Goal: Information Seeking & Learning: Learn about a topic

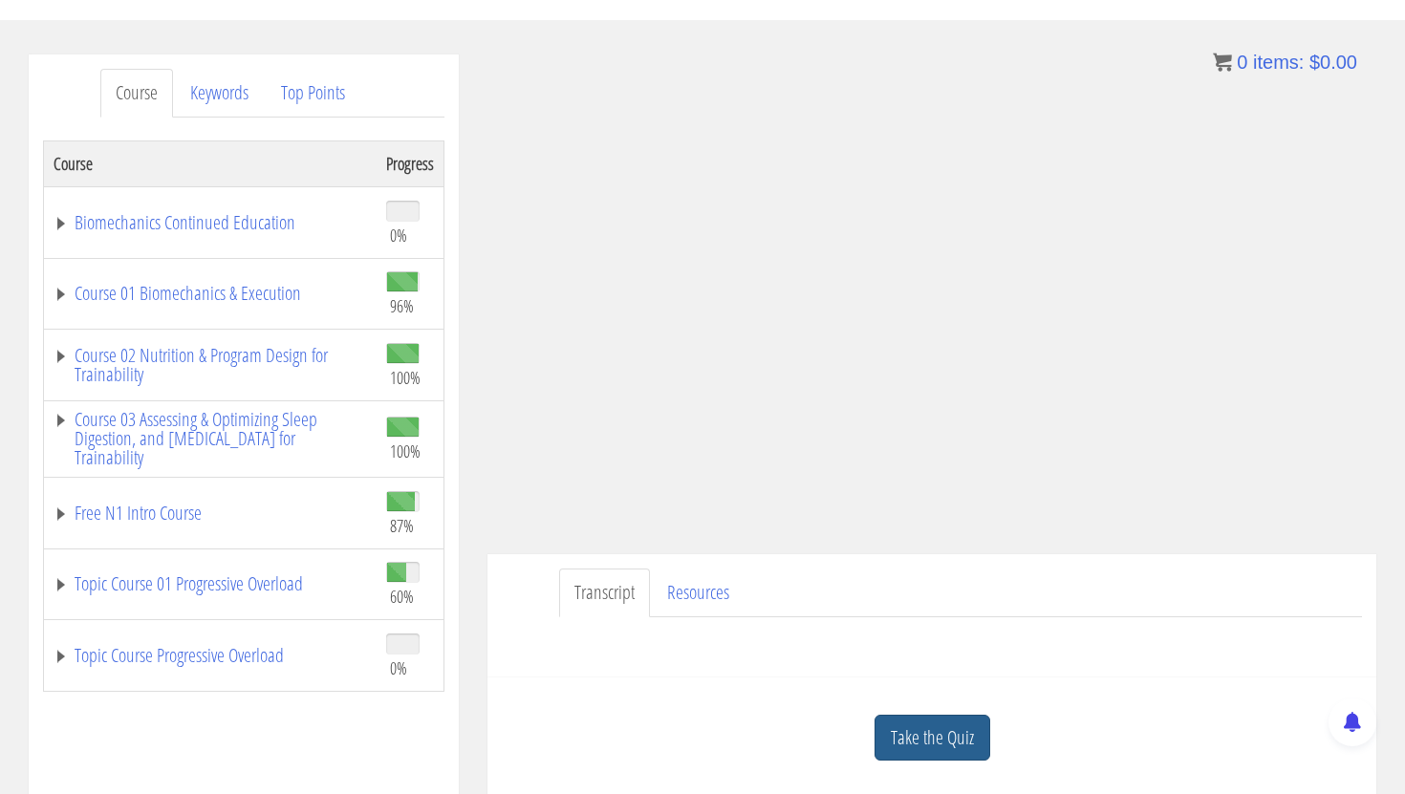
click at [925, 755] on link "Take the Quiz" at bounding box center [932, 738] width 116 height 47
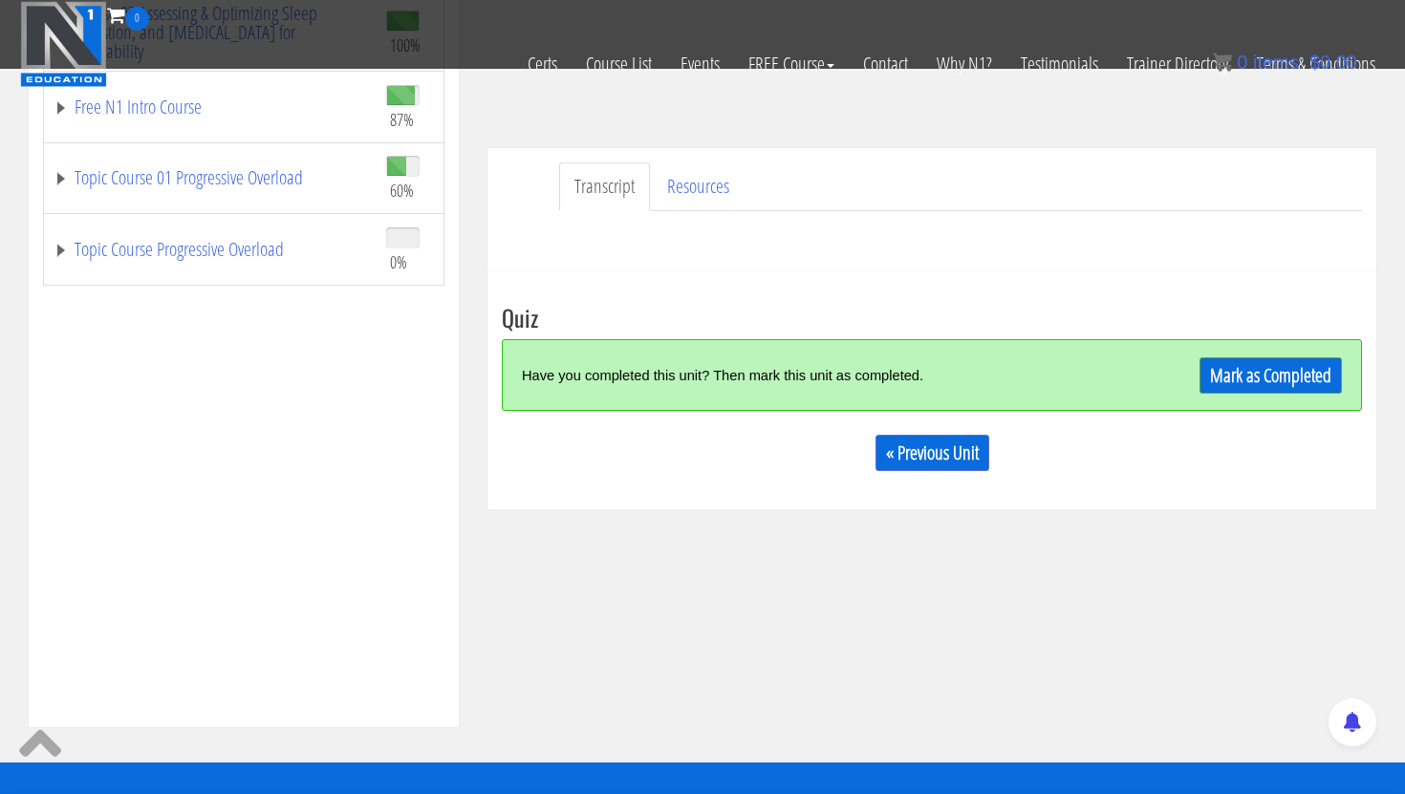
scroll to position [550, 0]
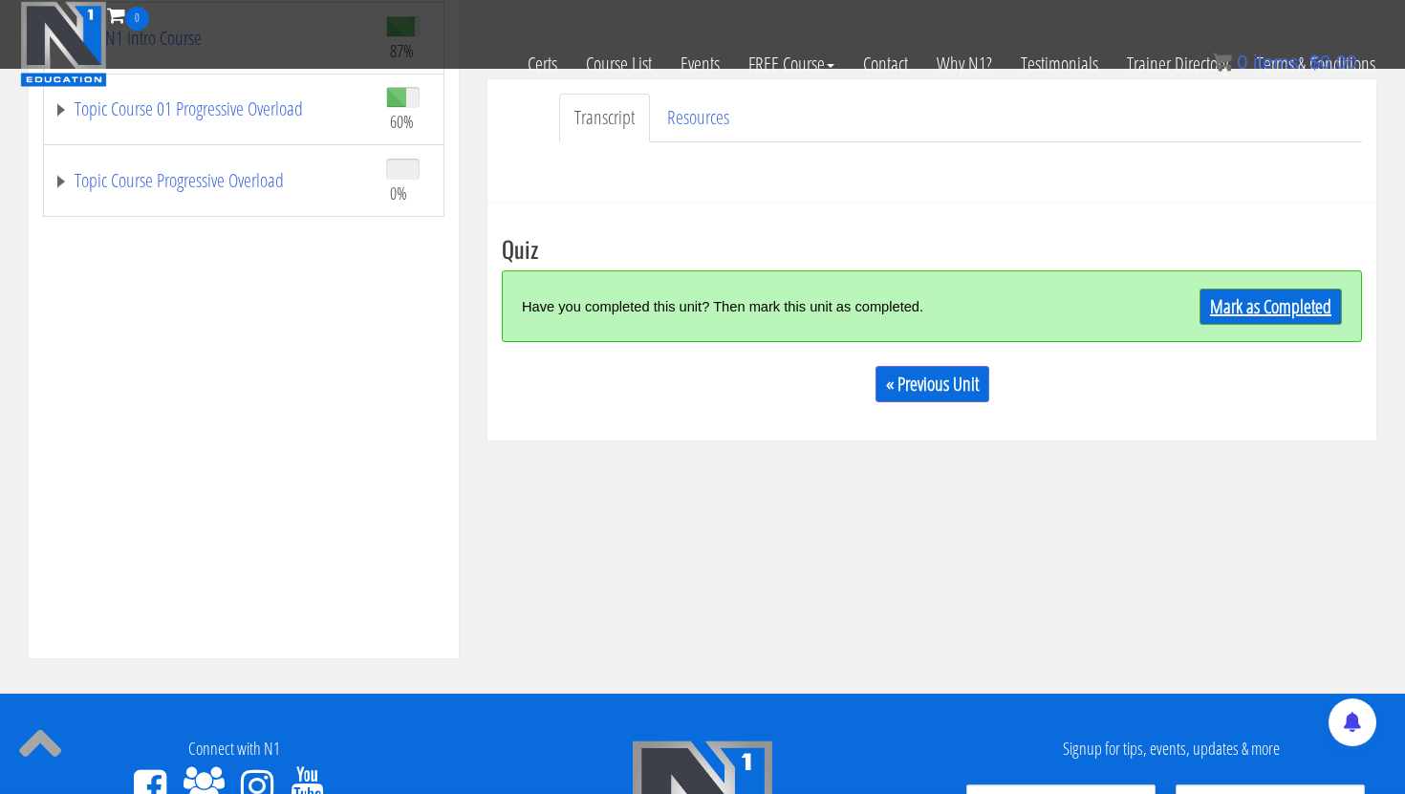
click at [1267, 313] on link "Mark as Completed" at bounding box center [1270, 307] width 142 height 36
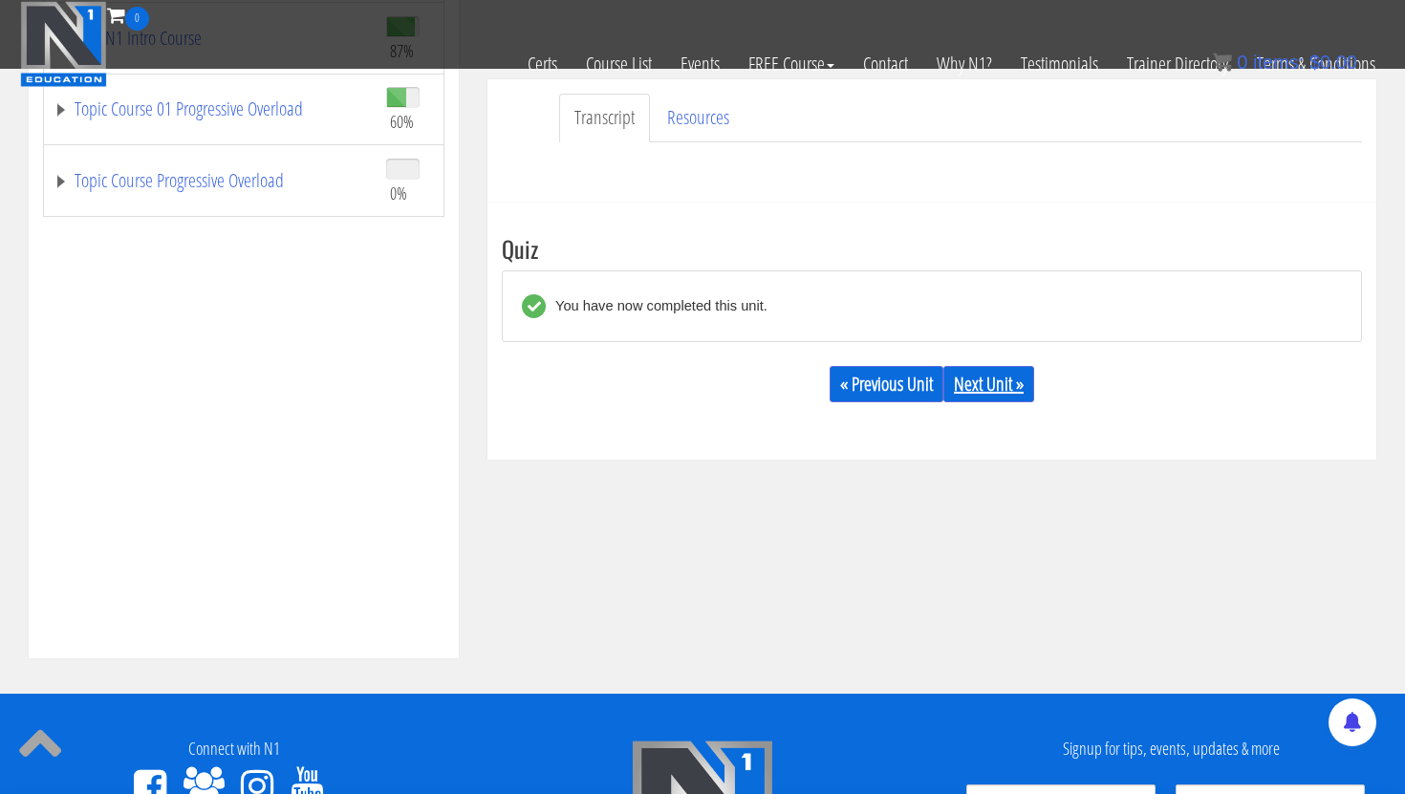
click at [1002, 385] on link "Next Unit »" at bounding box center [988, 384] width 91 height 36
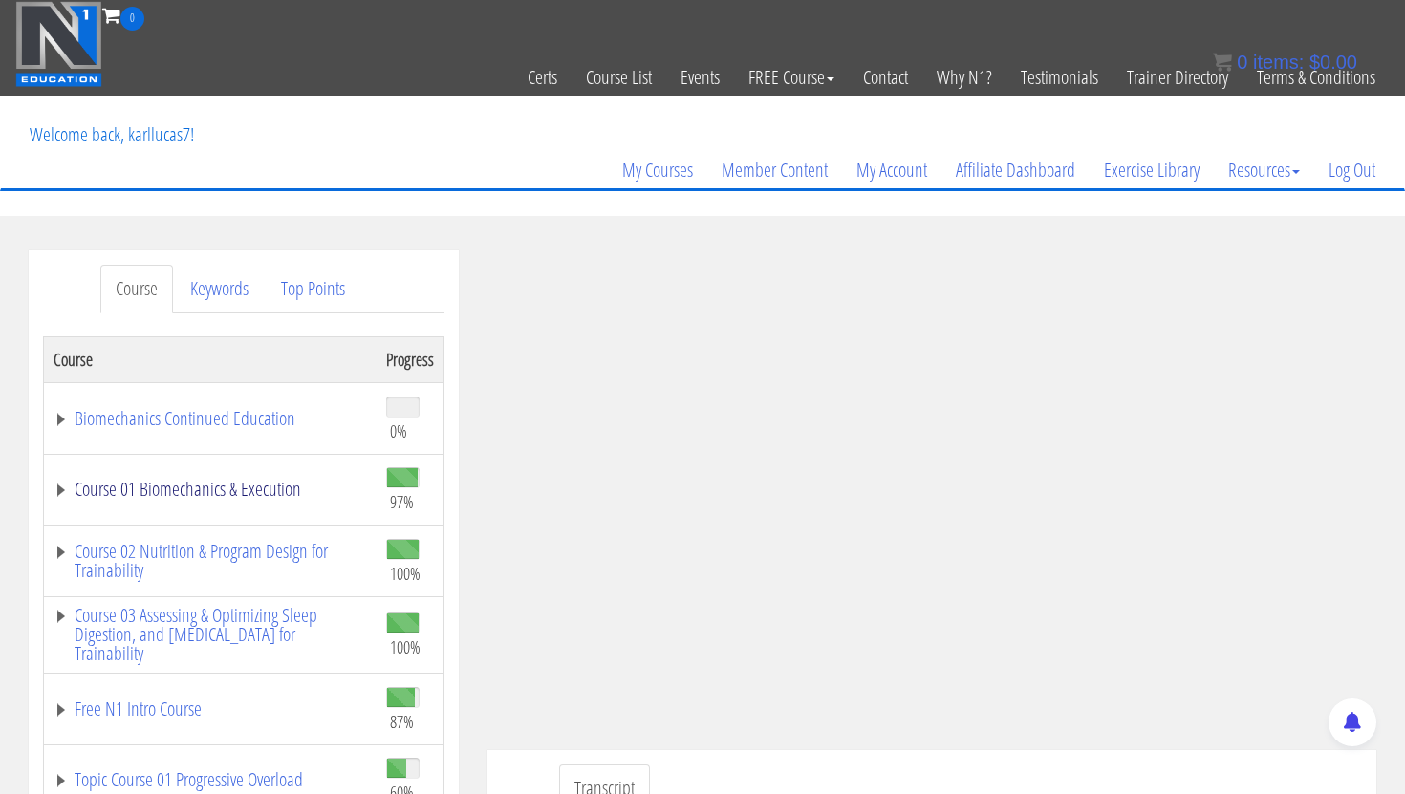
click at [226, 480] on link "Course 01 Biomechanics & Execution" at bounding box center [210, 489] width 313 height 19
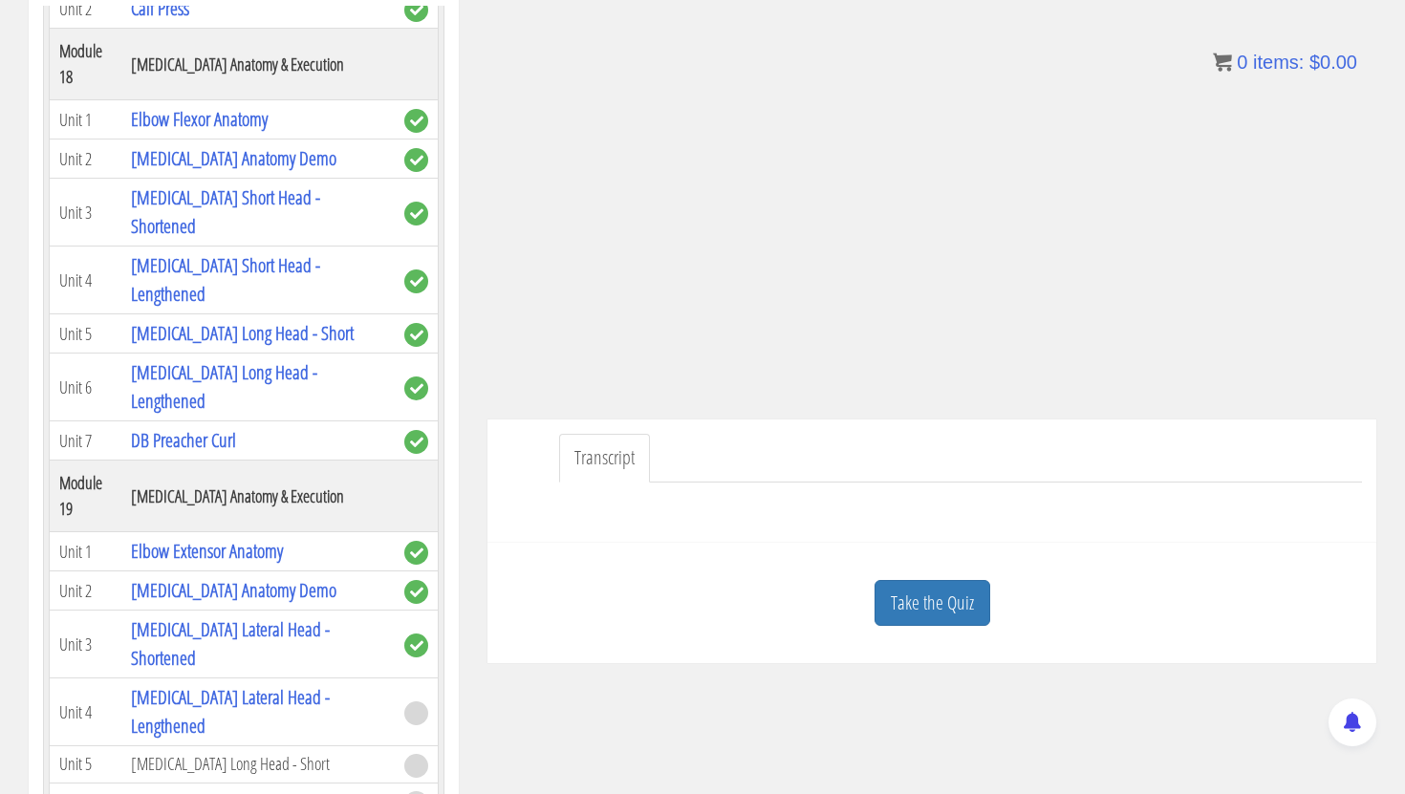
scroll to position [349, 0]
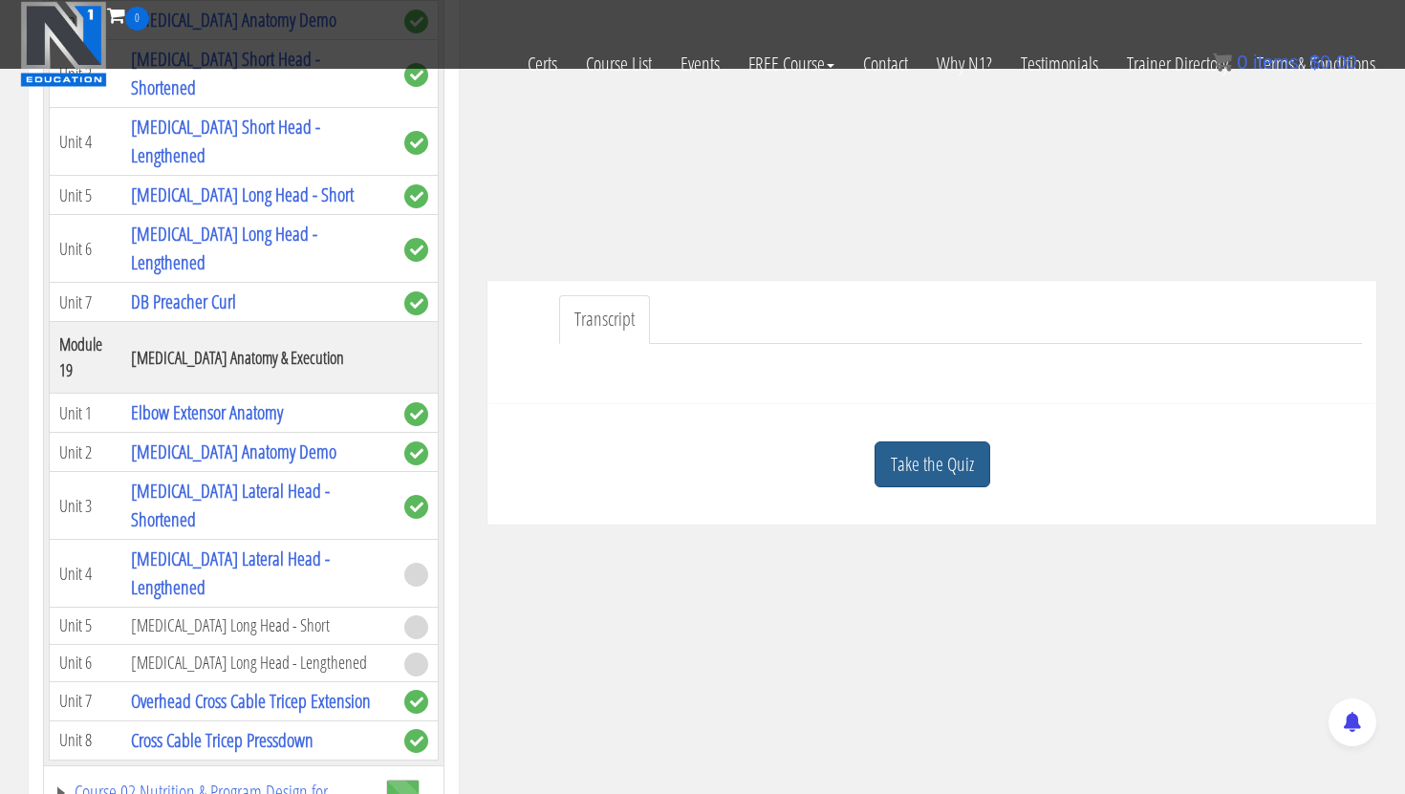
click at [926, 464] on link "Take the Quiz" at bounding box center [932, 465] width 116 height 47
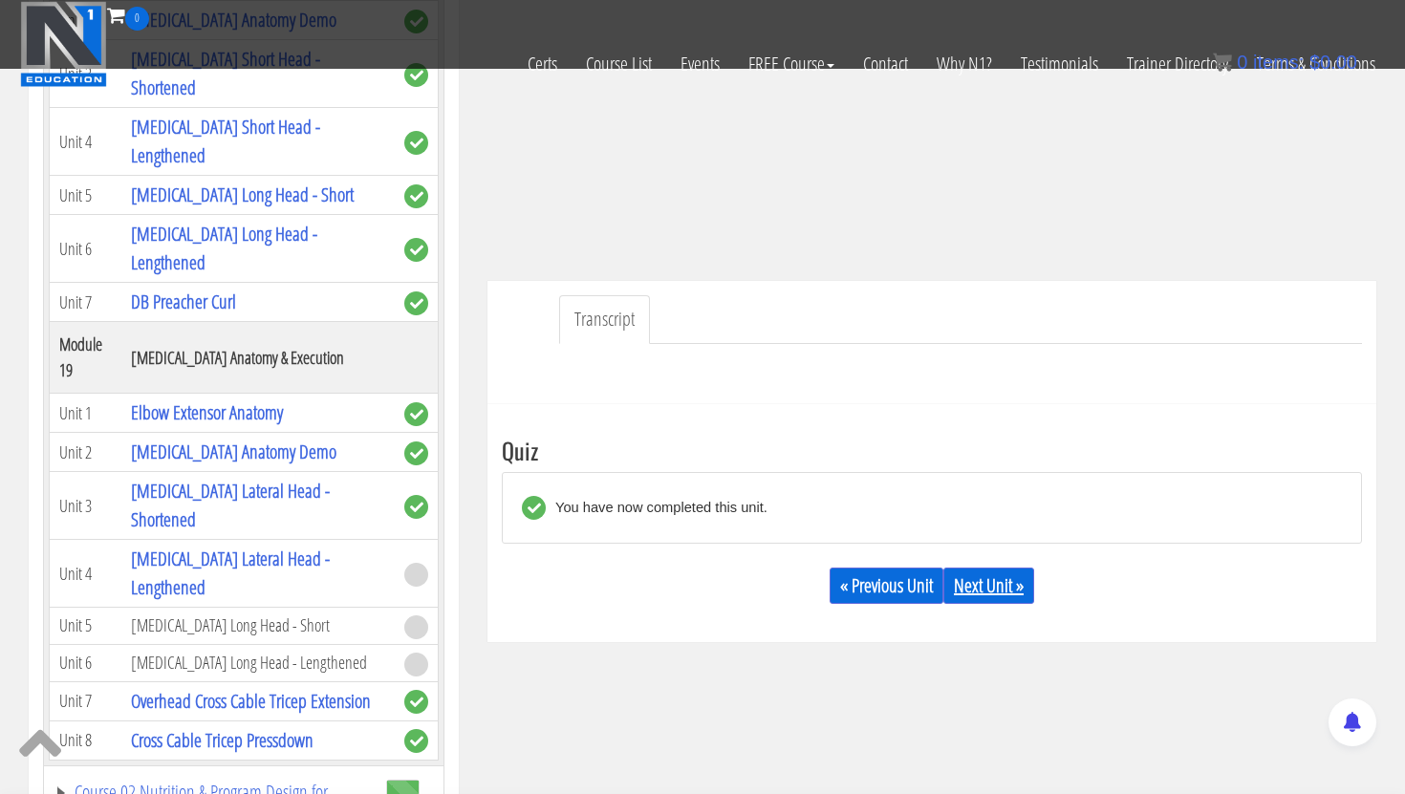
click at [991, 581] on link "Next Unit »" at bounding box center [988, 586] width 91 height 36
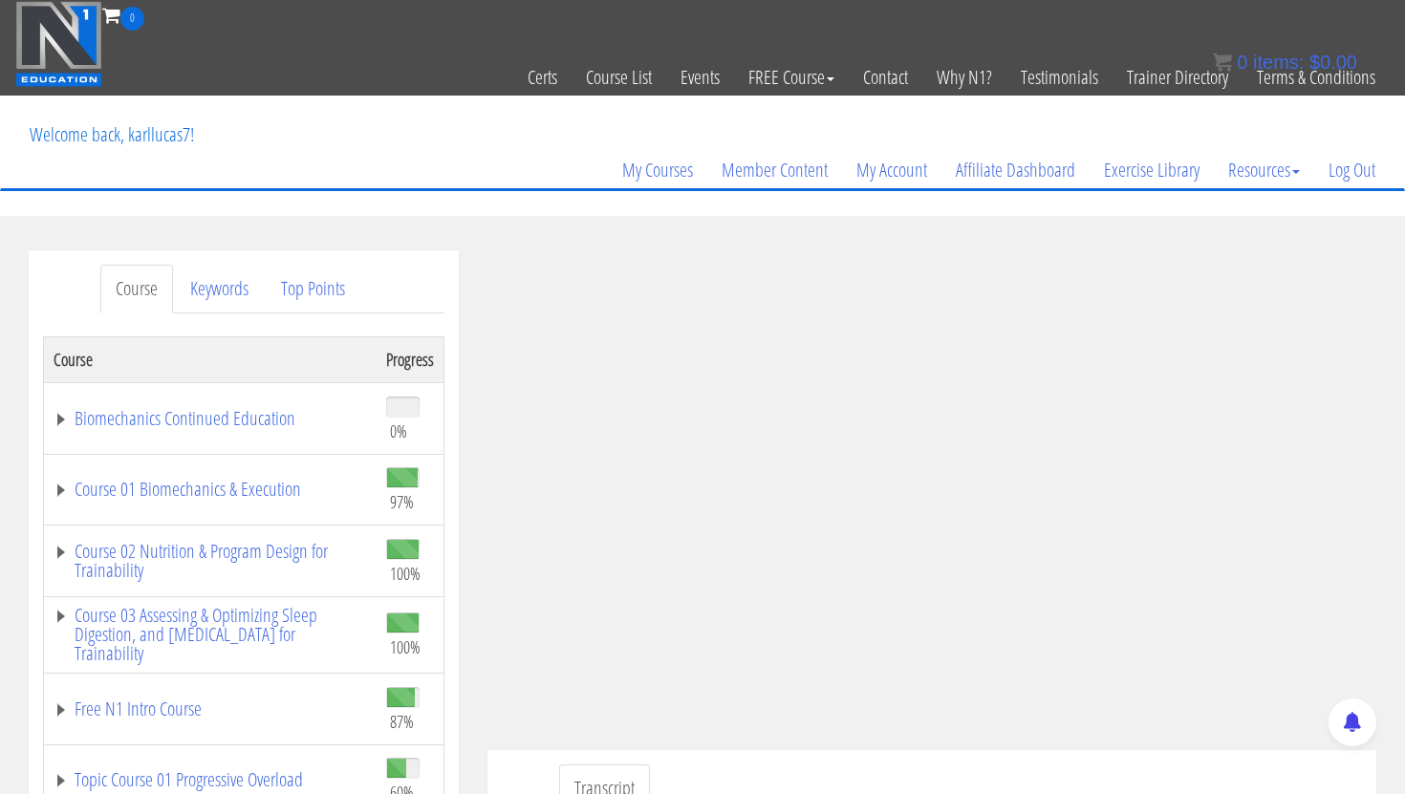
scroll to position [287, 0]
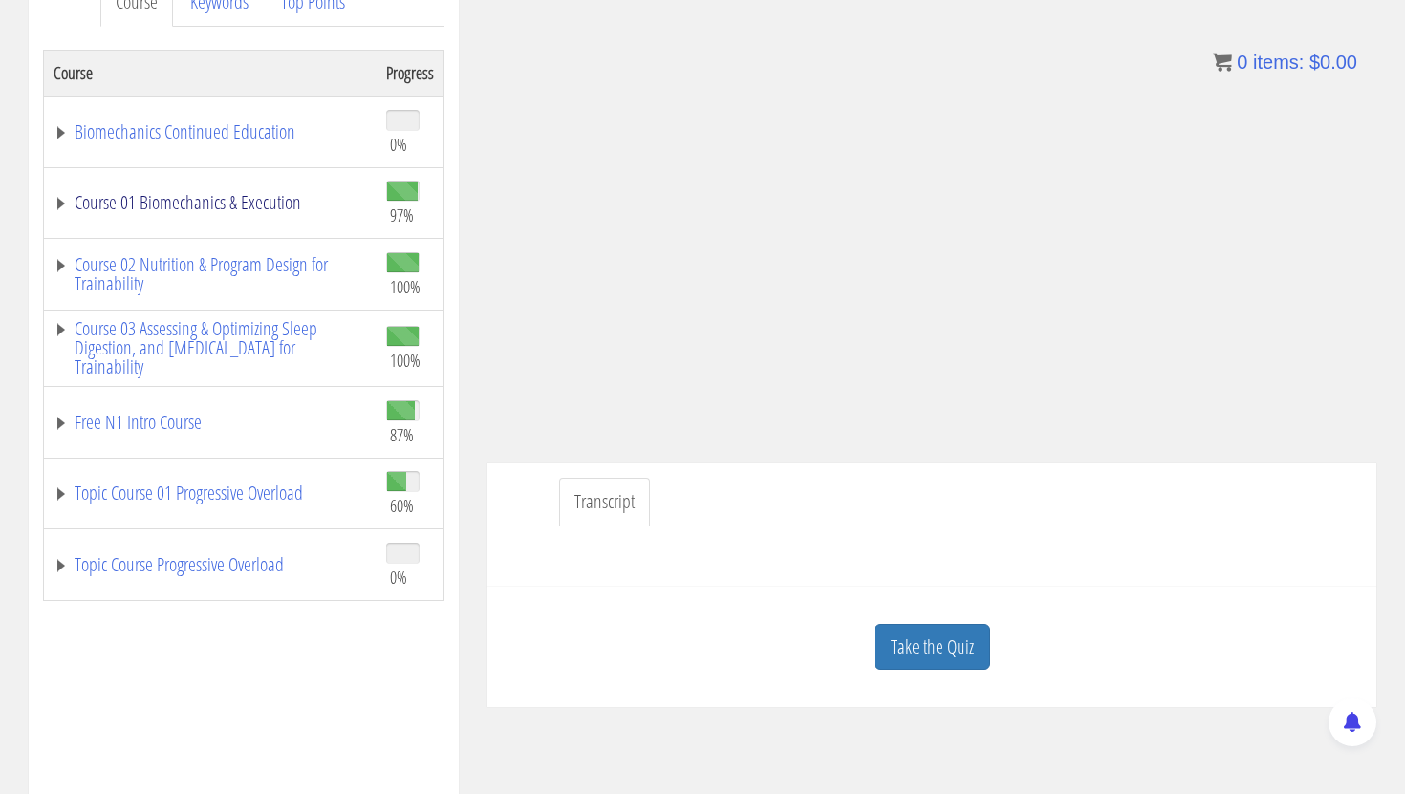
click at [214, 197] on link "Course 01 Biomechanics & Execution" at bounding box center [210, 202] width 313 height 19
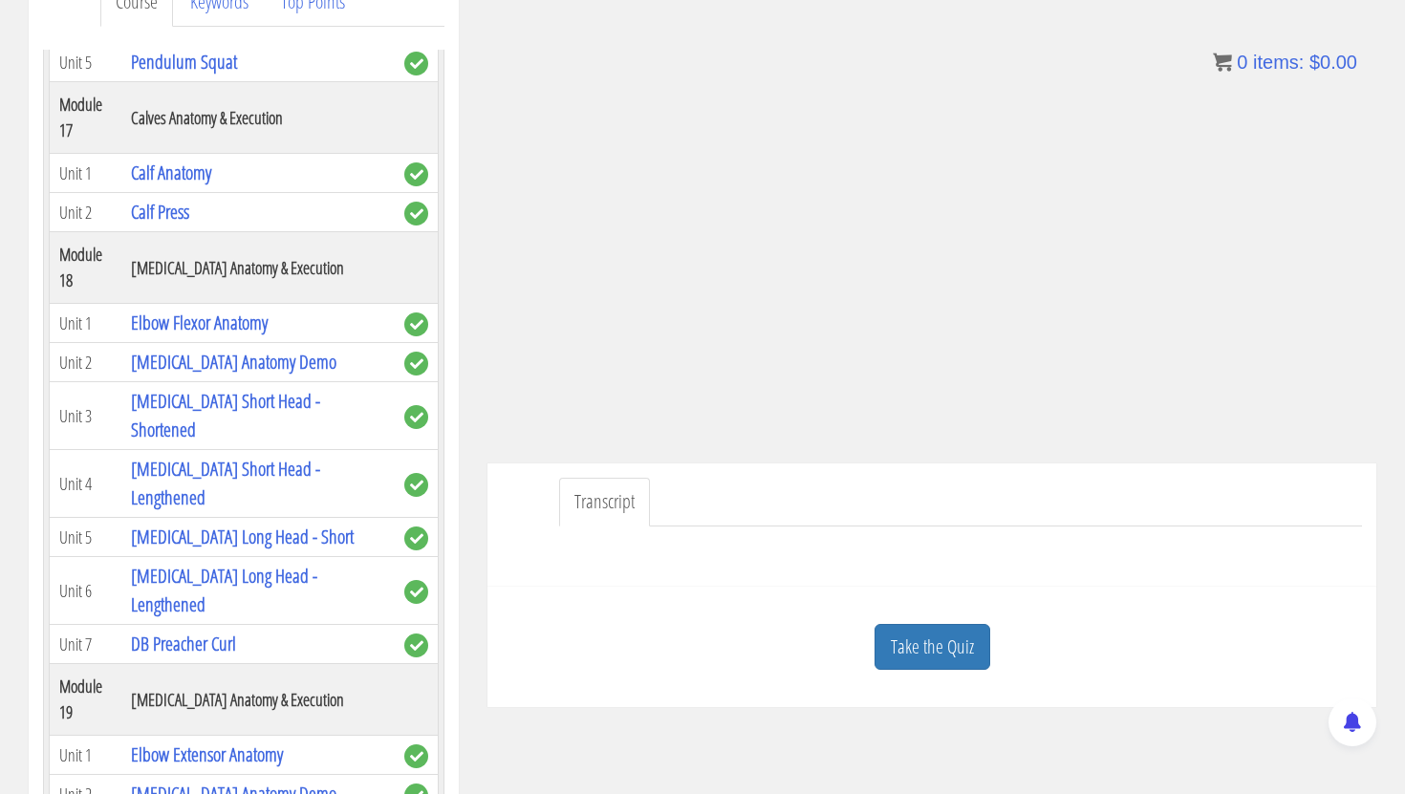
scroll to position [6052, 0]
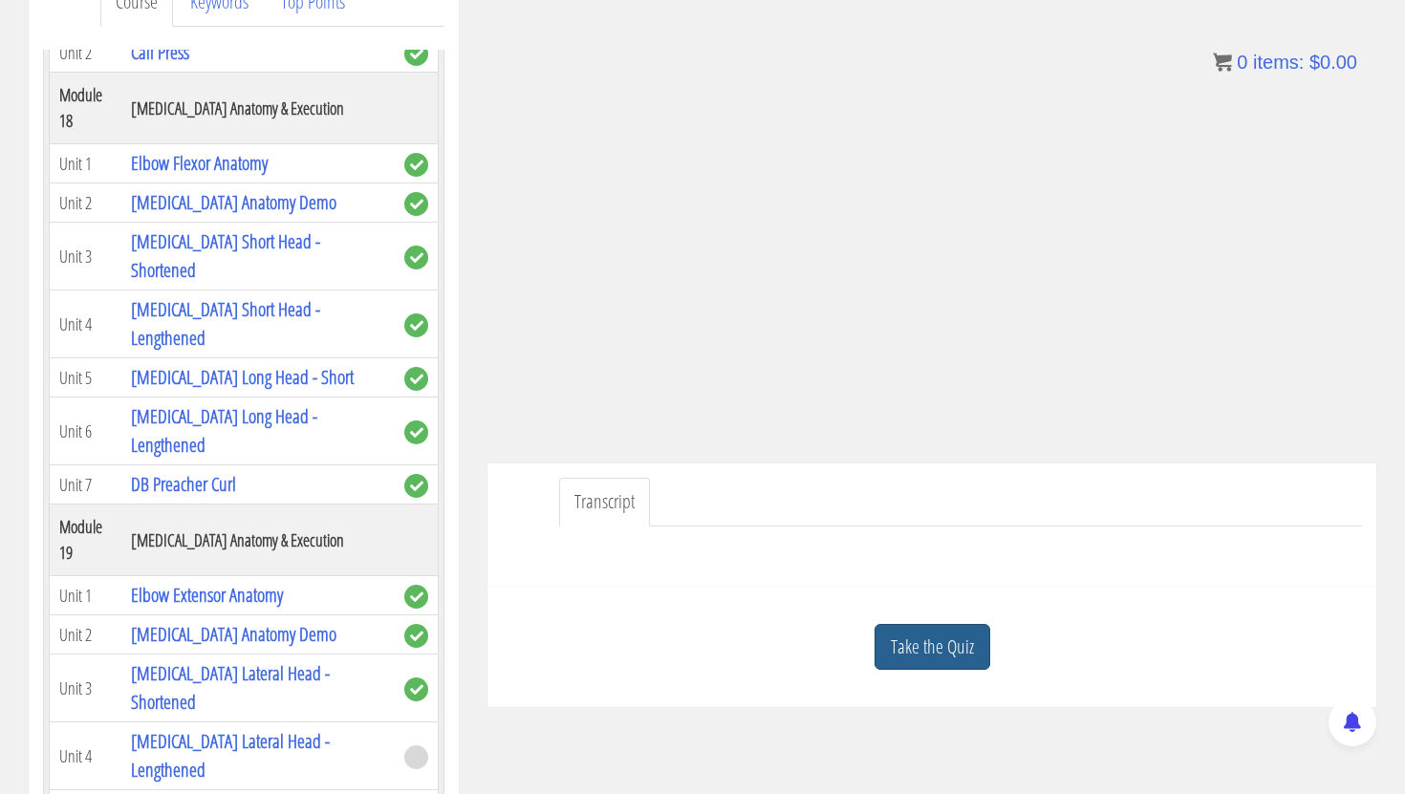
click at [912, 642] on link "Take the Quiz" at bounding box center [932, 647] width 116 height 47
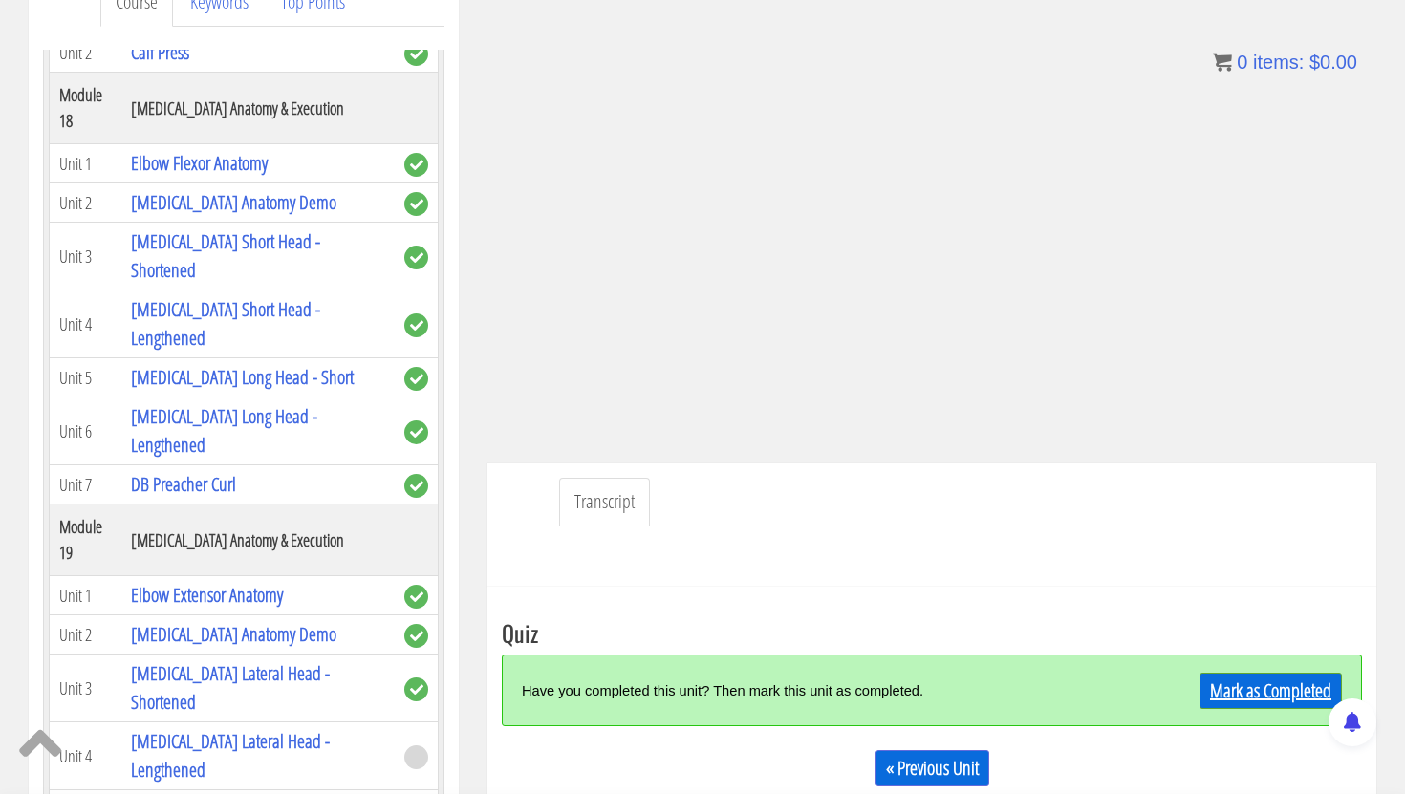
click at [1244, 683] on link "Mark as Completed" at bounding box center [1270, 691] width 142 height 36
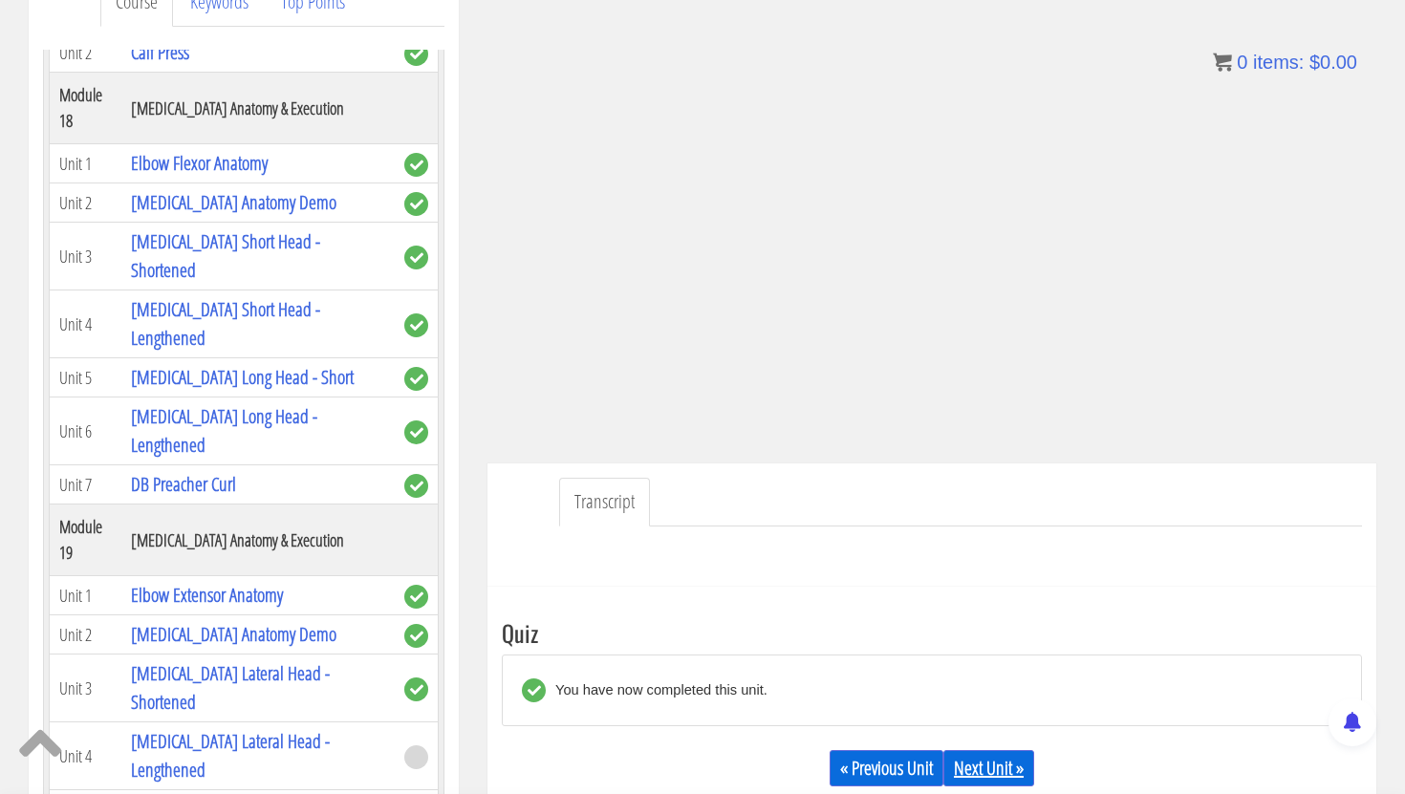
click at [998, 765] on link "Next Unit »" at bounding box center [988, 768] width 91 height 36
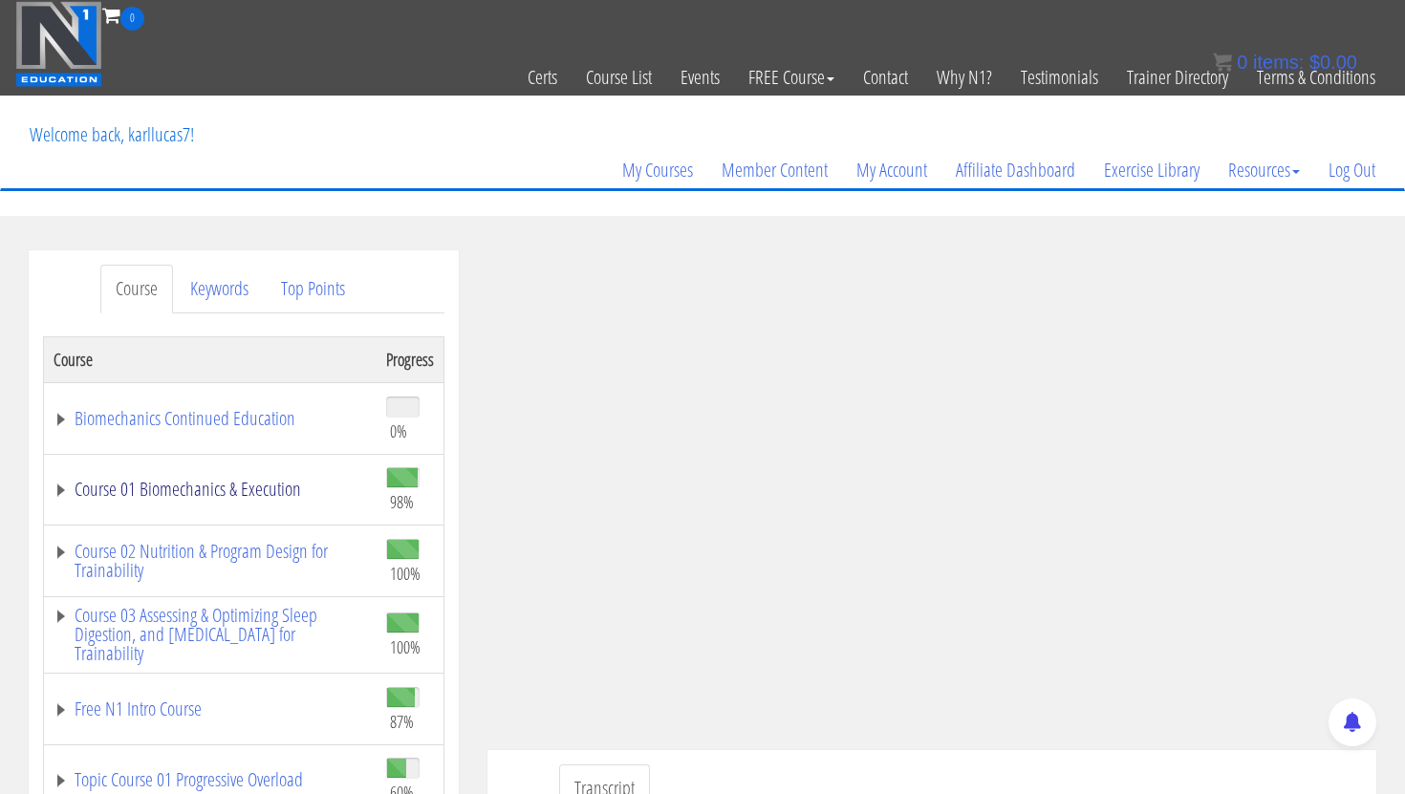
click at [245, 483] on link "Course 01 Biomechanics & Execution" at bounding box center [210, 489] width 313 height 19
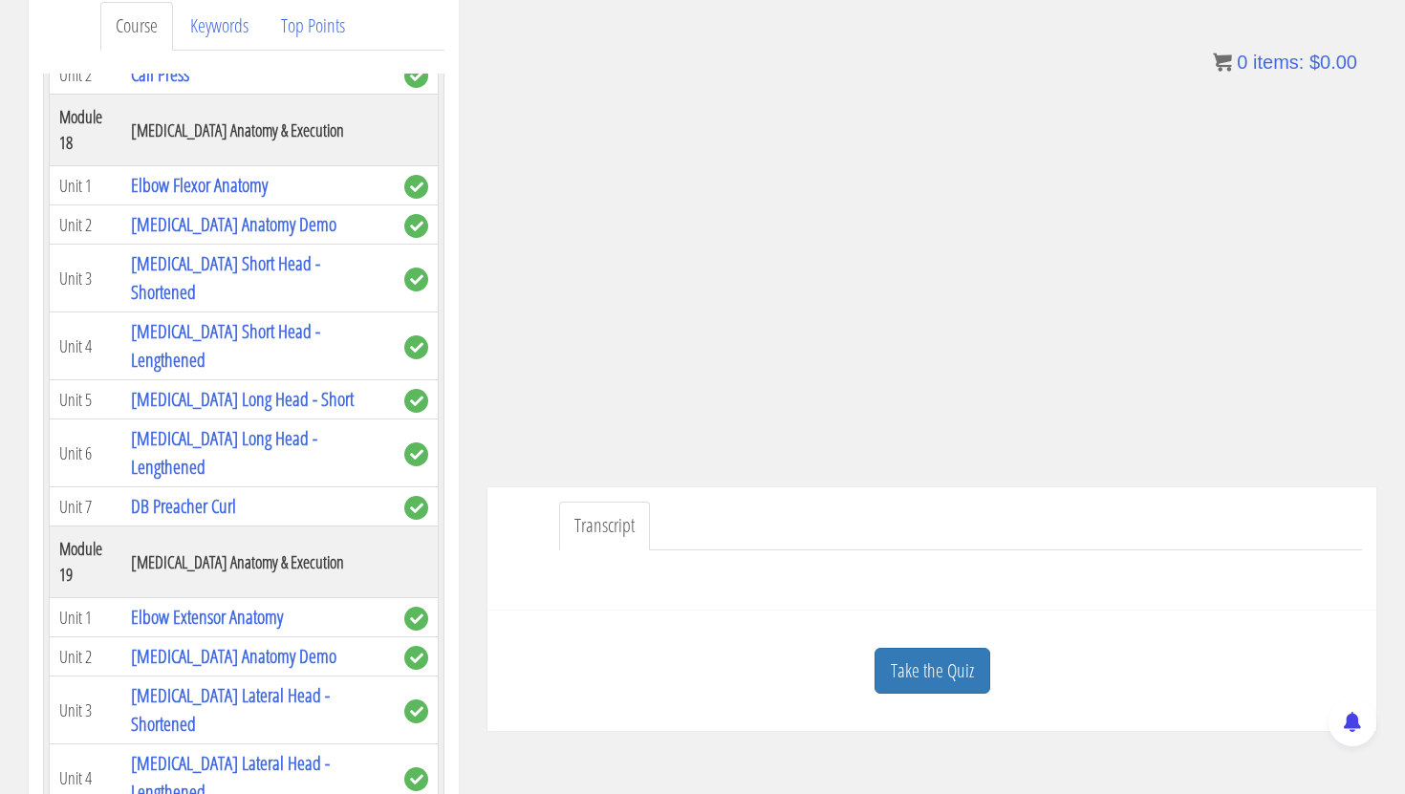
scroll to position [259, 0]
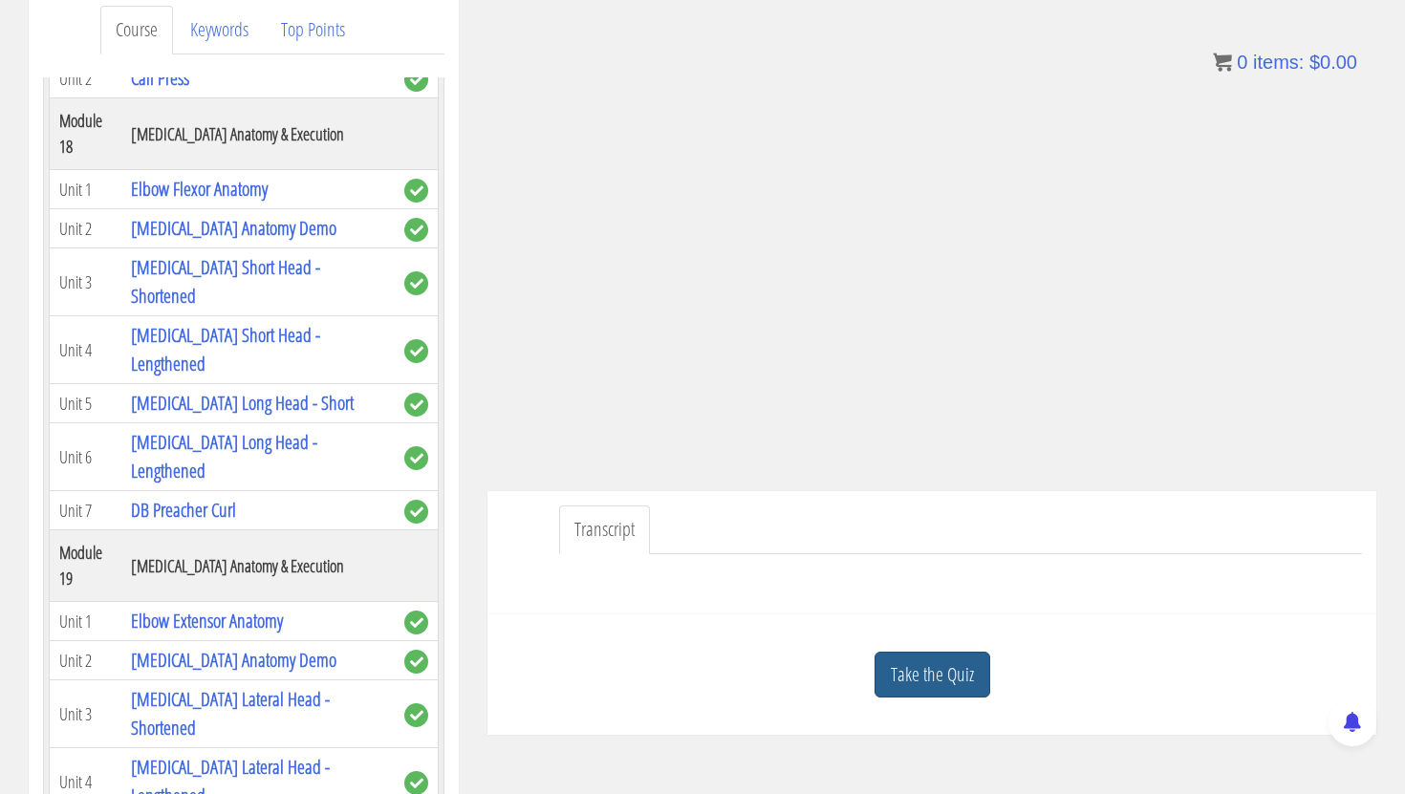
click at [929, 677] on link "Take the Quiz" at bounding box center [932, 675] width 116 height 47
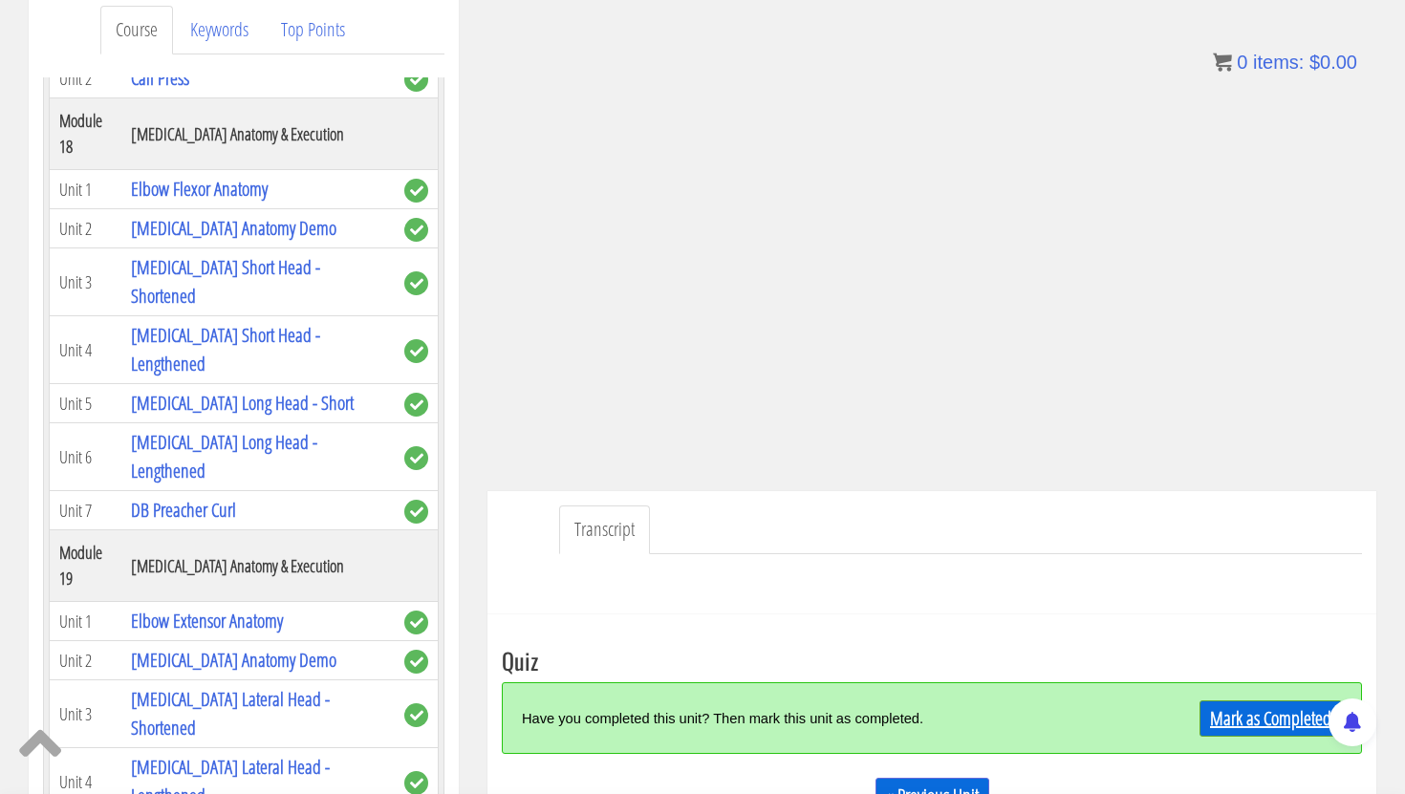
click at [1227, 715] on link "Mark as Completed" at bounding box center [1270, 719] width 142 height 36
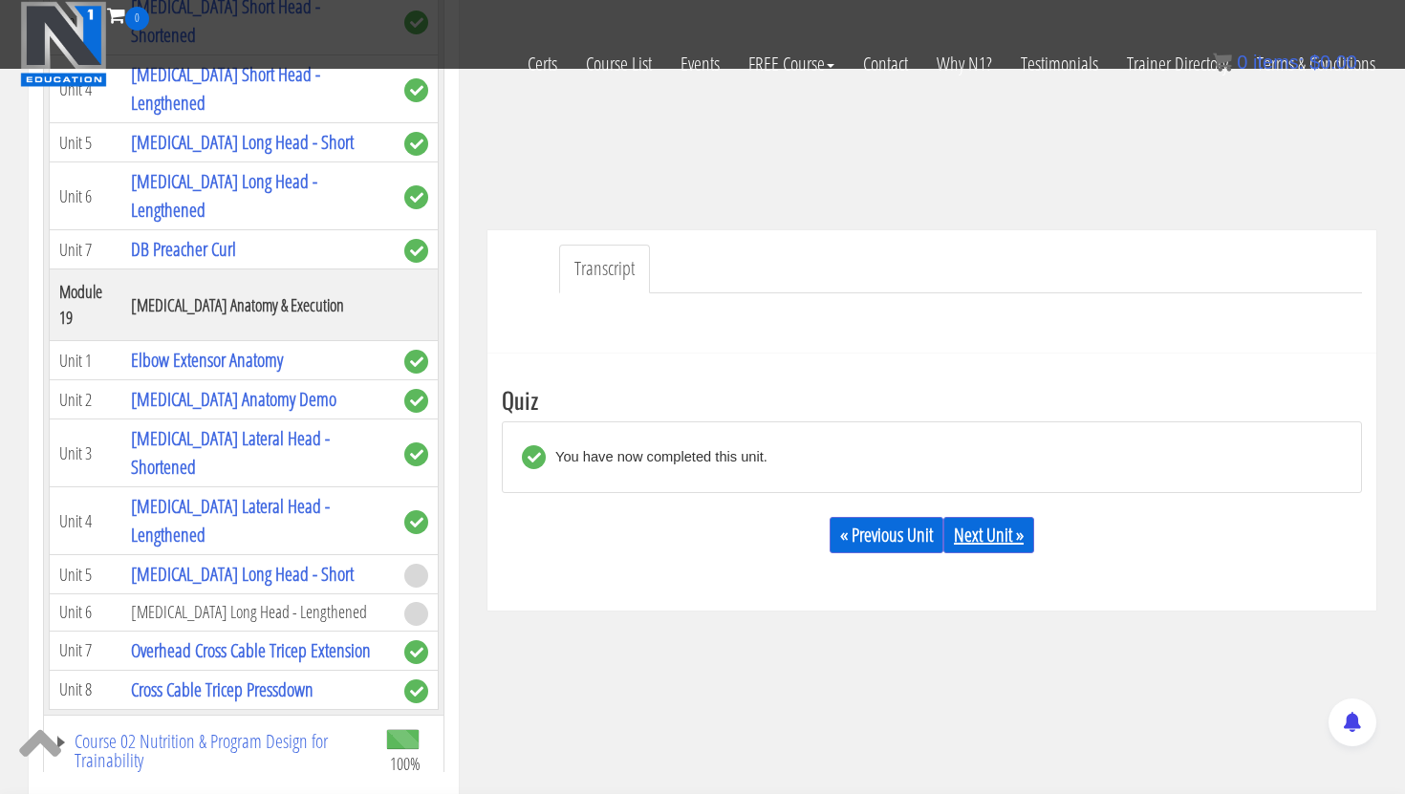
scroll to position [399, 0]
click at [986, 524] on link "Next Unit »" at bounding box center [988, 536] width 91 height 36
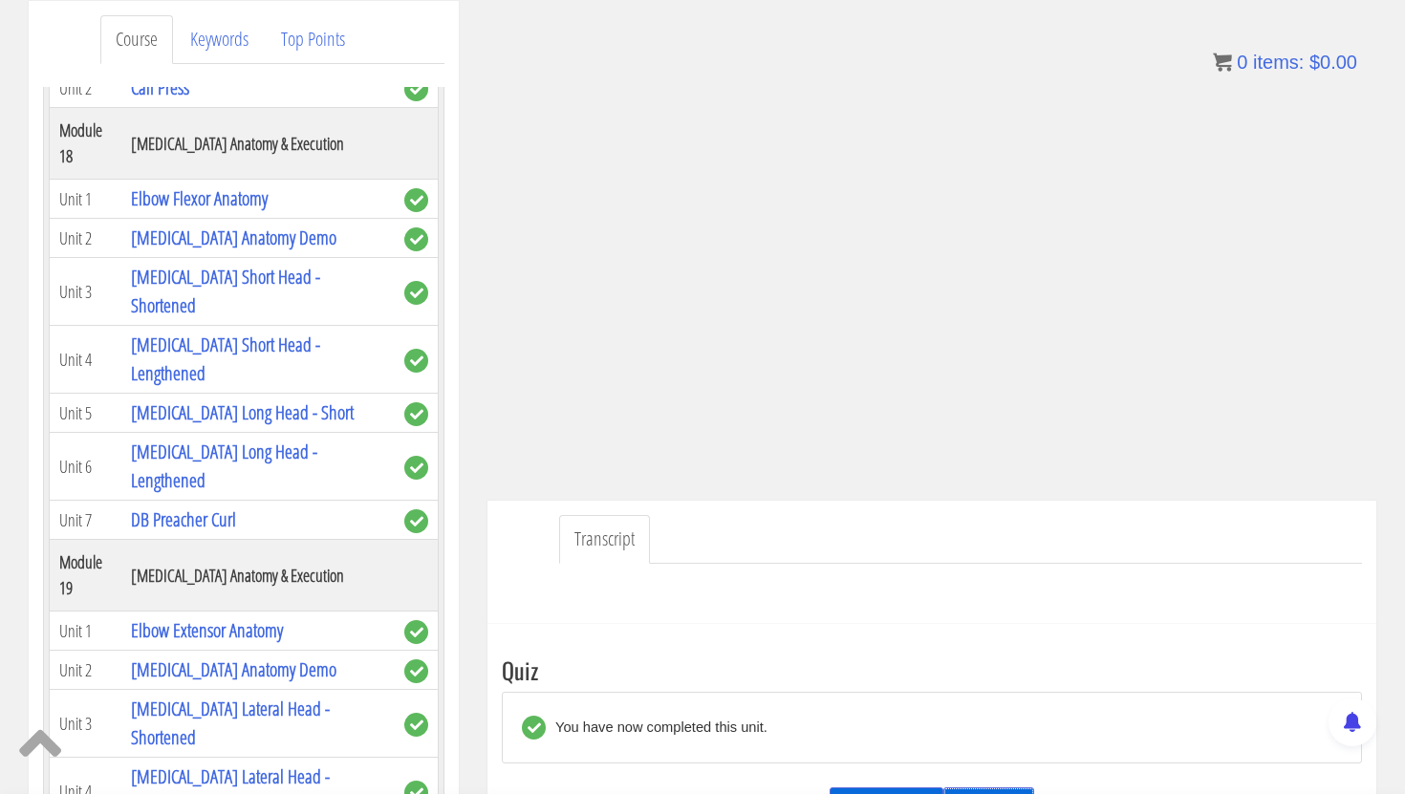
scroll to position [252, 0]
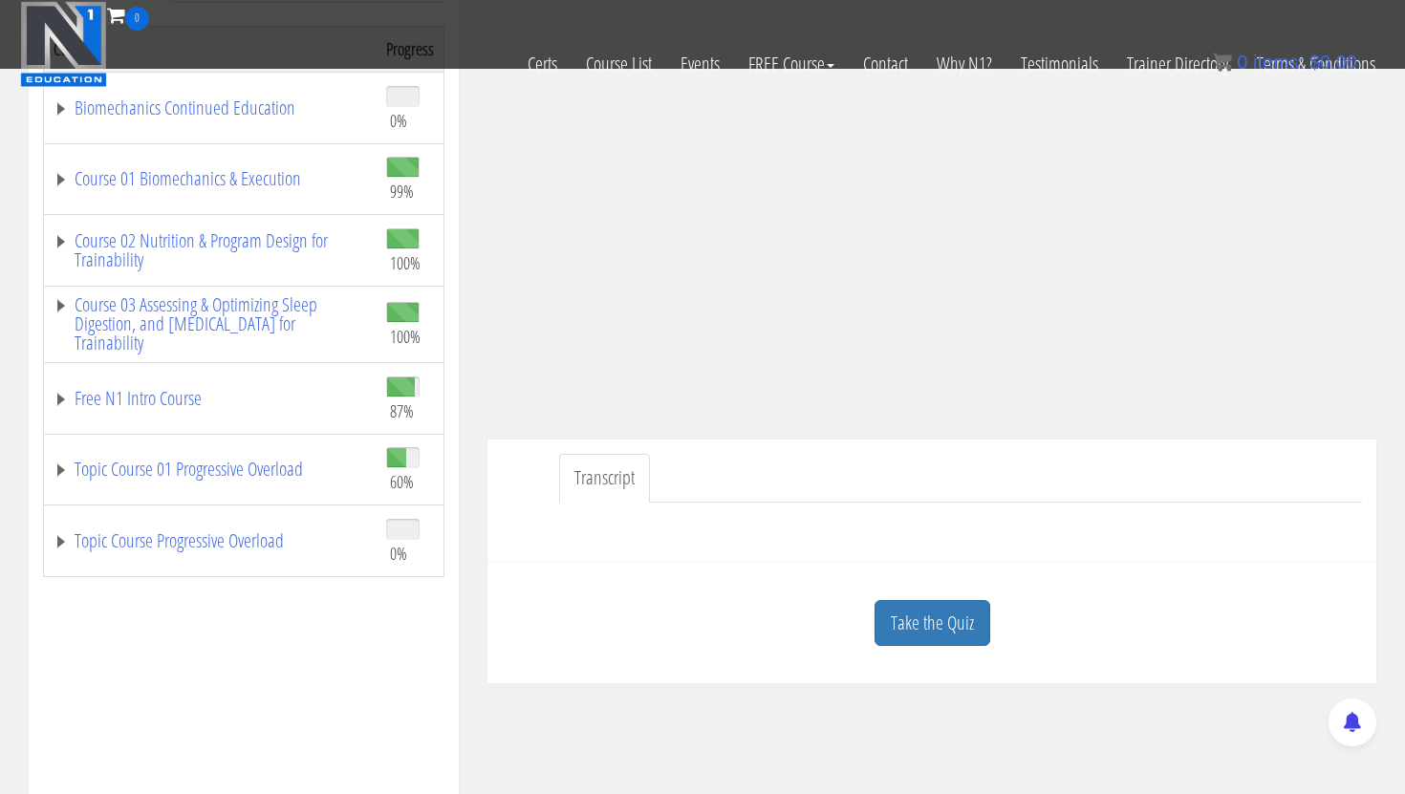
scroll to position [398, 0]
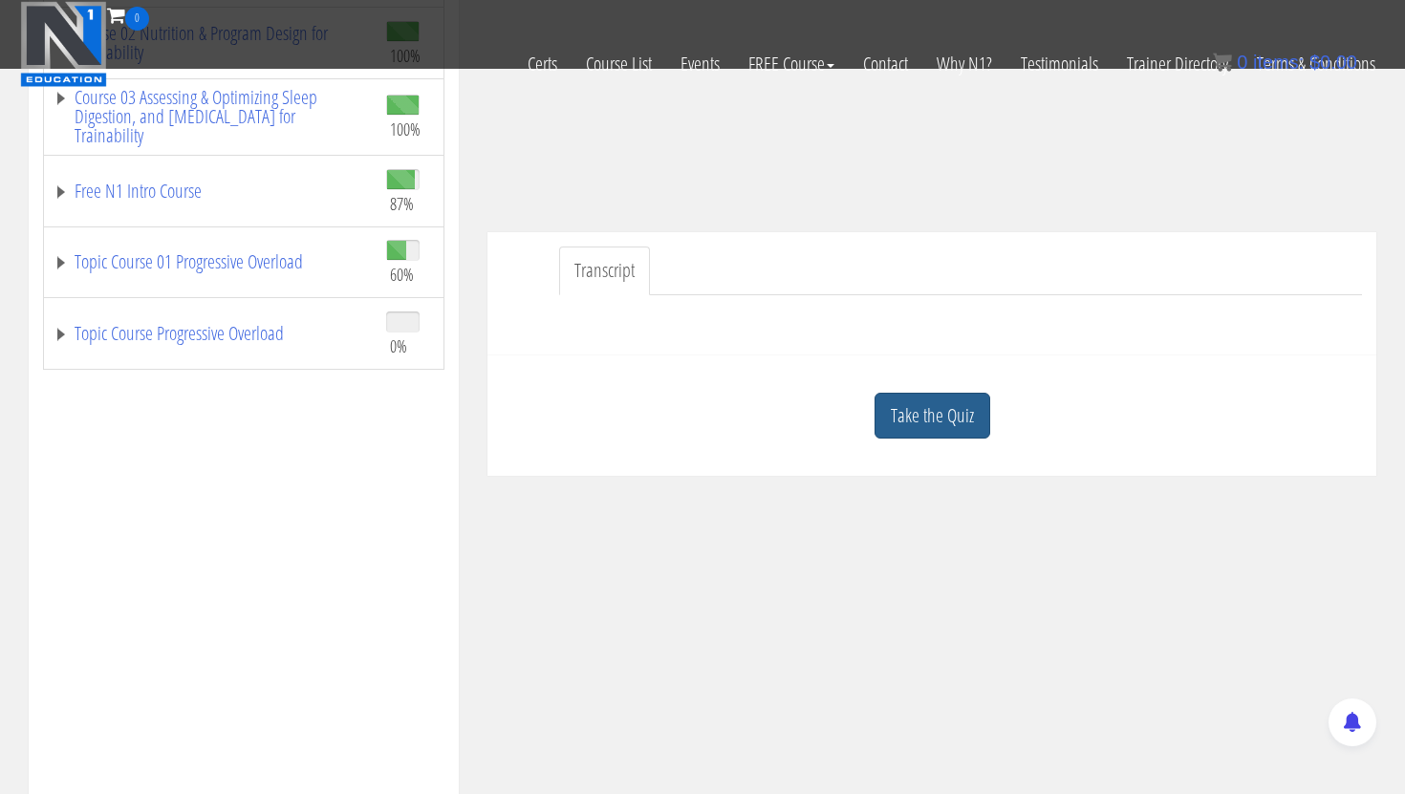
click at [953, 419] on link "Take the Quiz" at bounding box center [932, 416] width 116 height 47
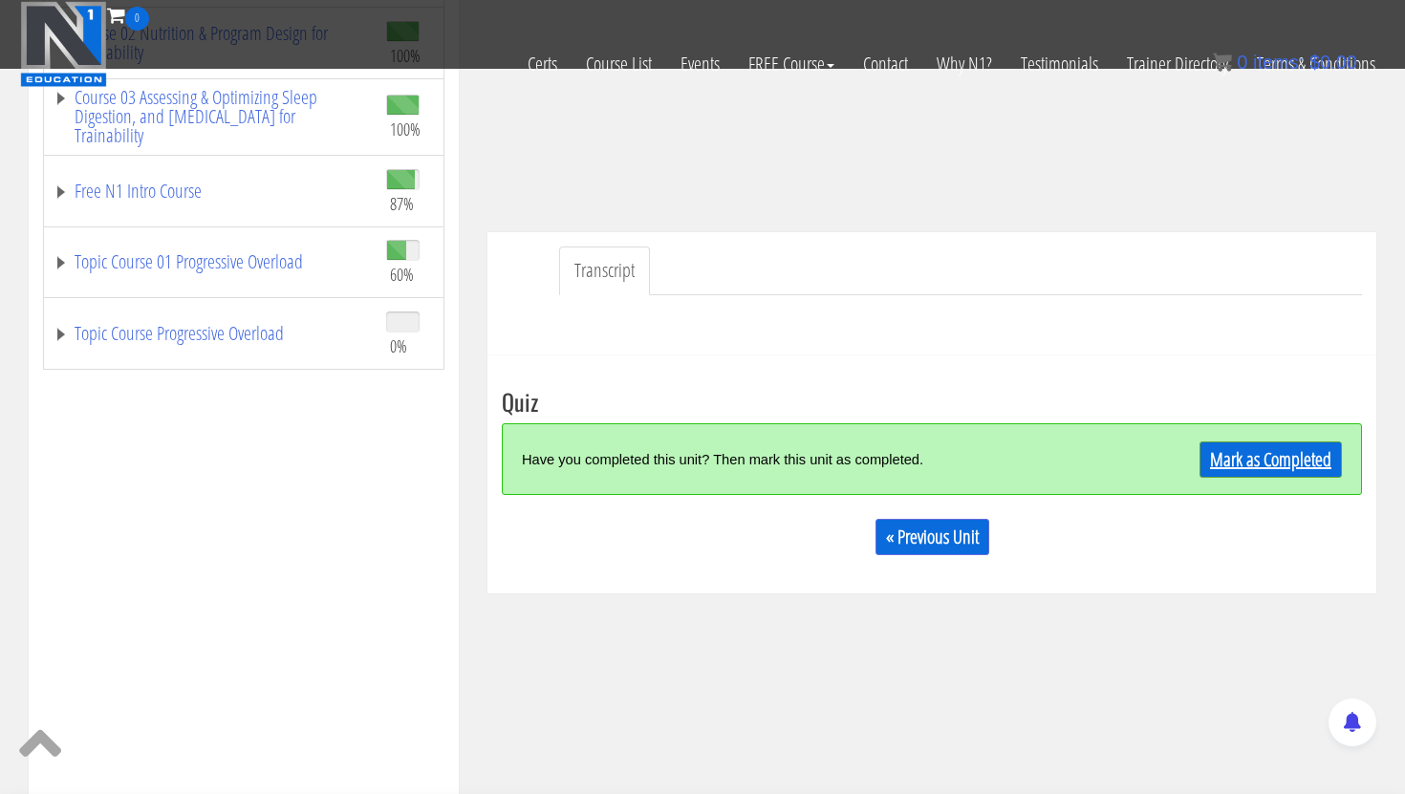
click at [1246, 448] on link "Mark as Completed" at bounding box center [1270, 460] width 142 height 36
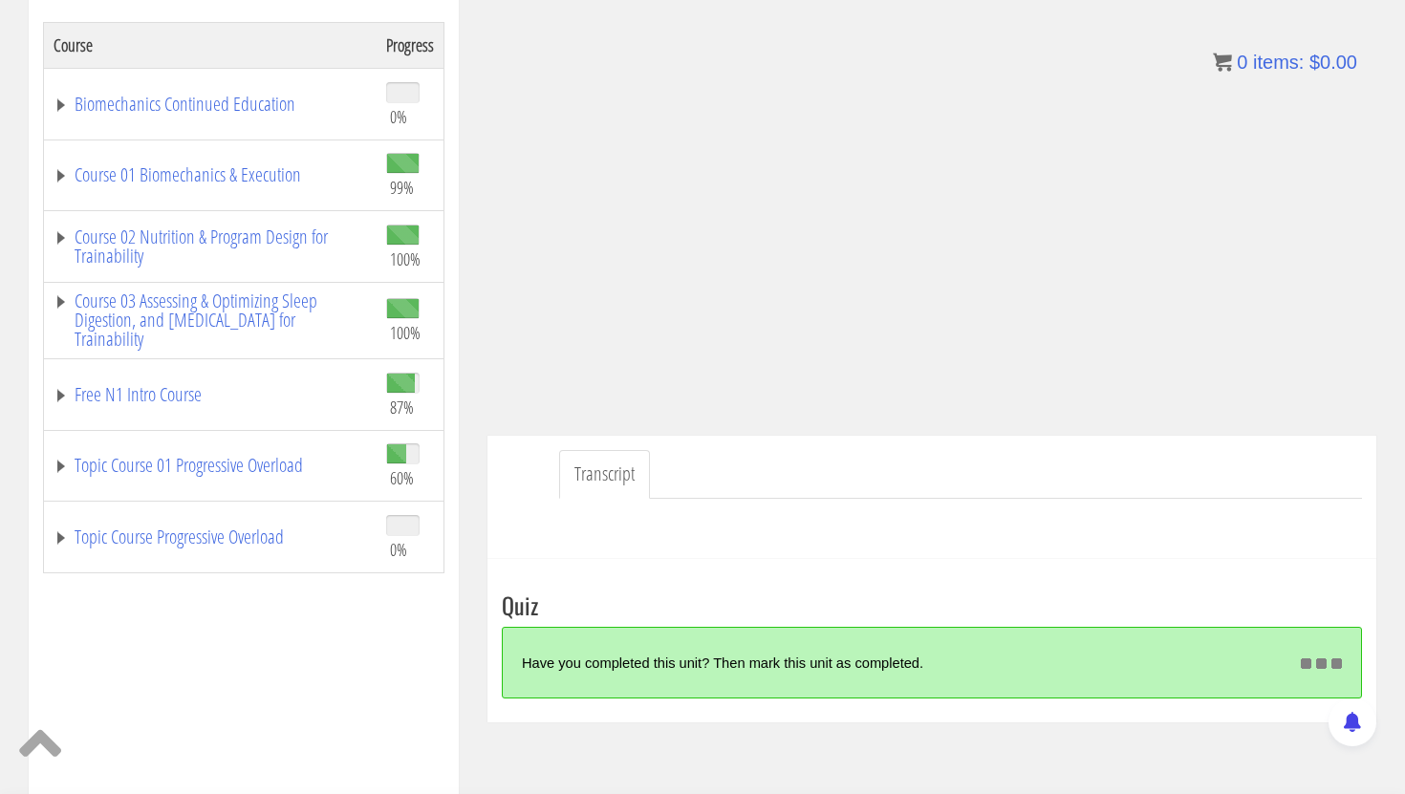
scroll to position [311, 0]
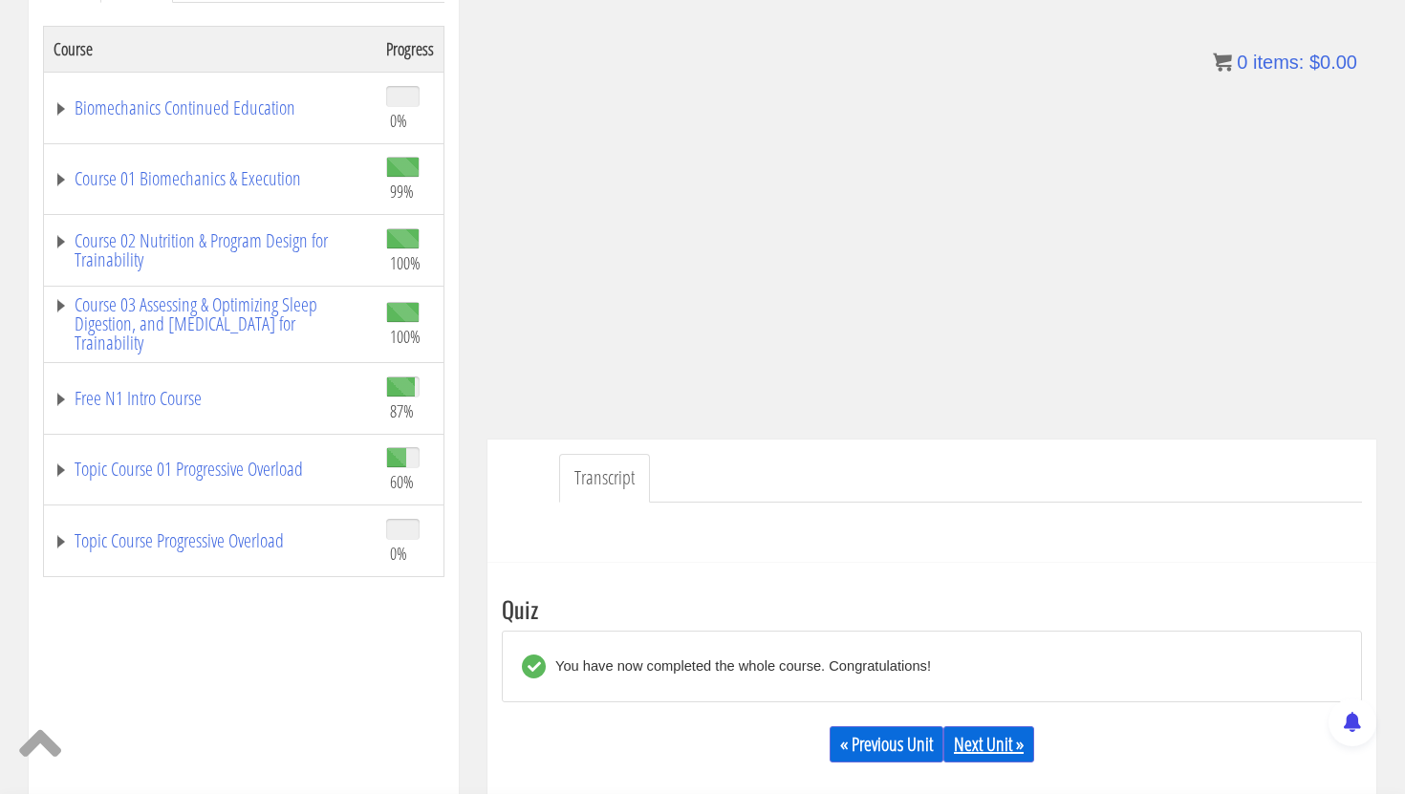
click at [1002, 753] on link "Next Unit »" at bounding box center [988, 744] width 91 height 36
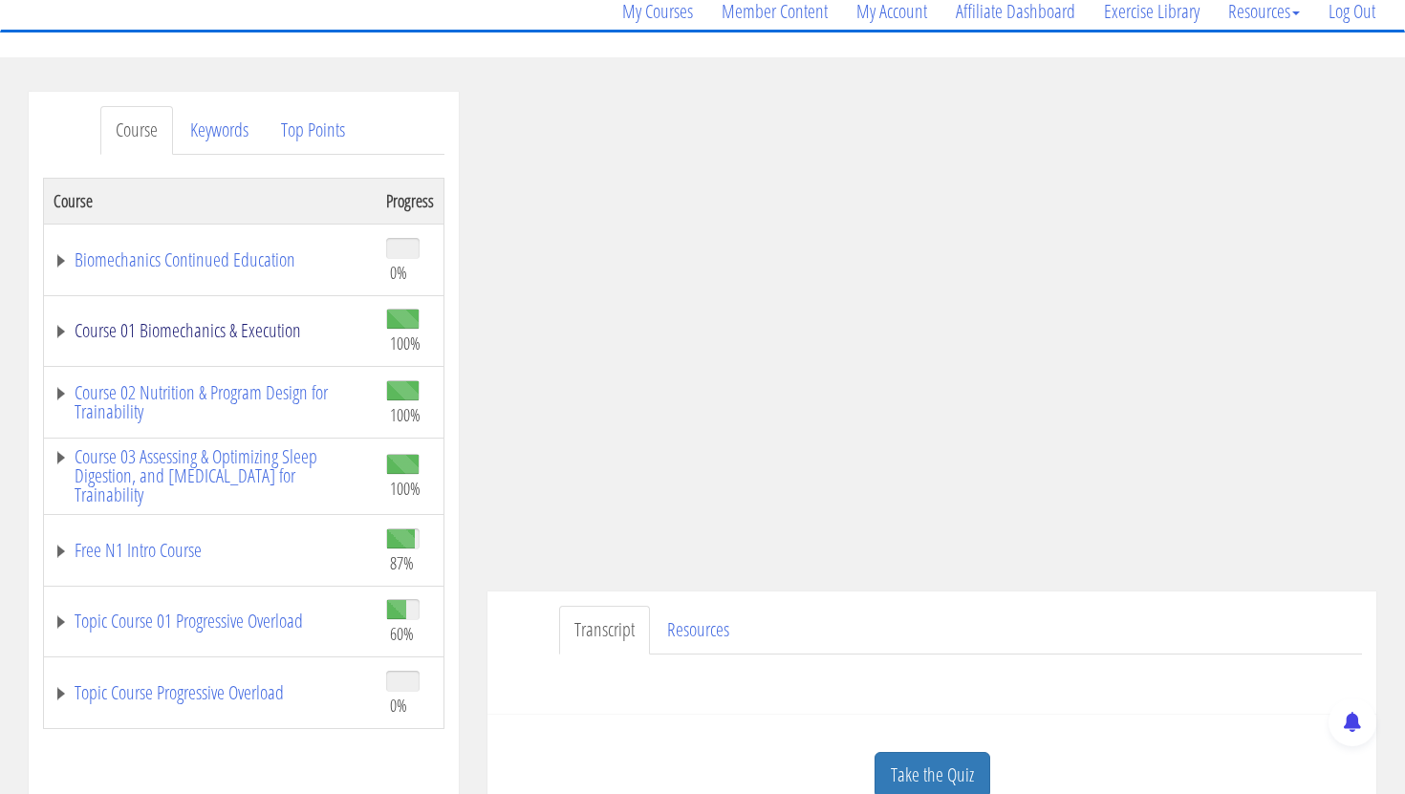
scroll to position [272, 0]
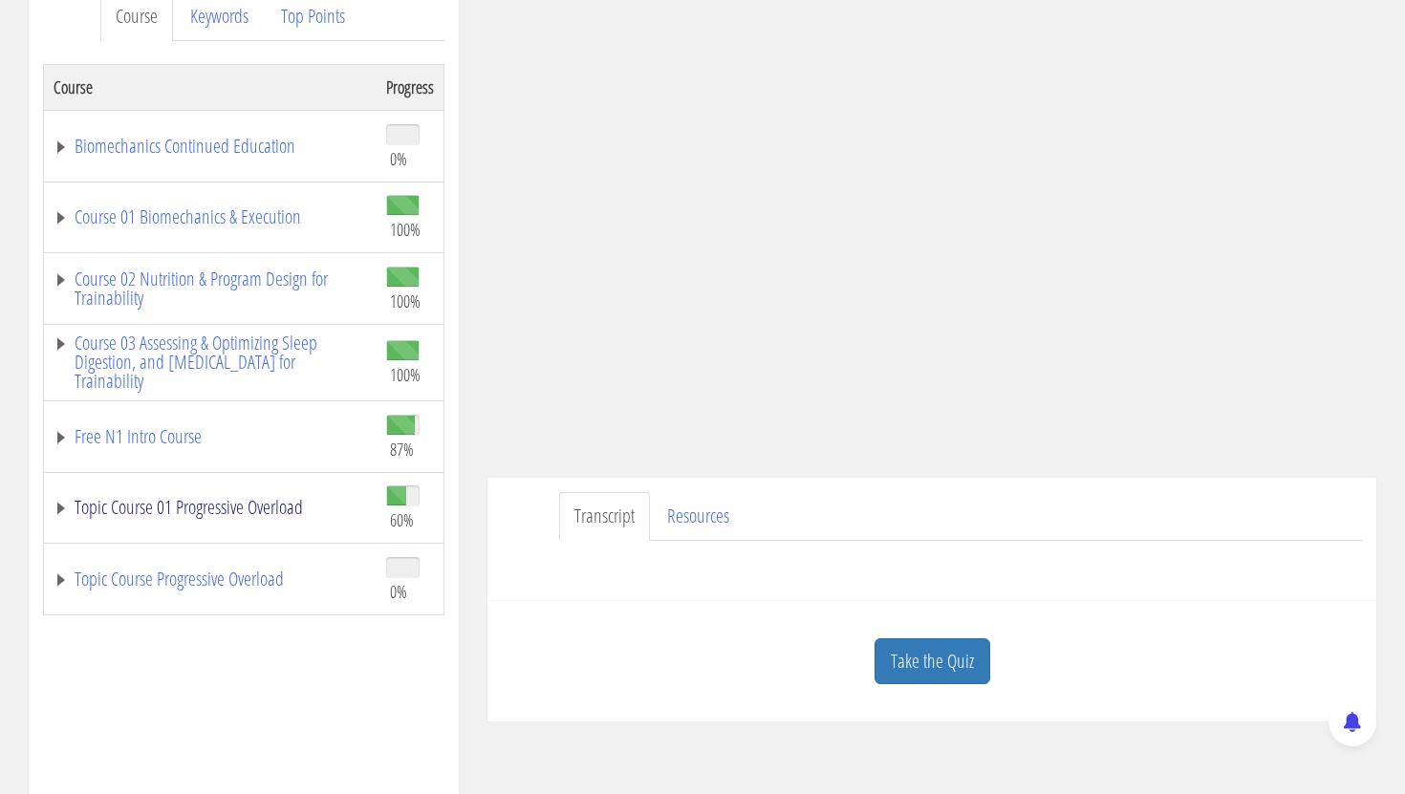
click at [183, 500] on link "Topic Course 01 Progressive Overload" at bounding box center [210, 507] width 313 height 19
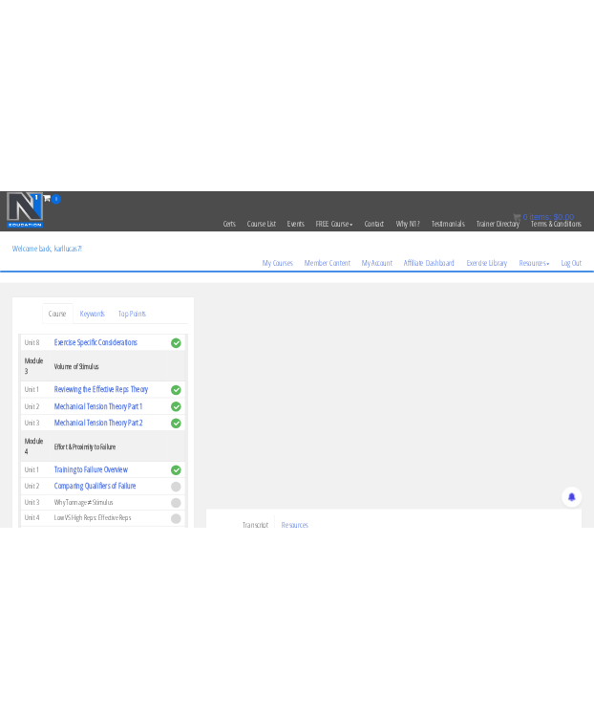
scroll to position [856, 0]
